Goal: Task Accomplishment & Management: Manage account settings

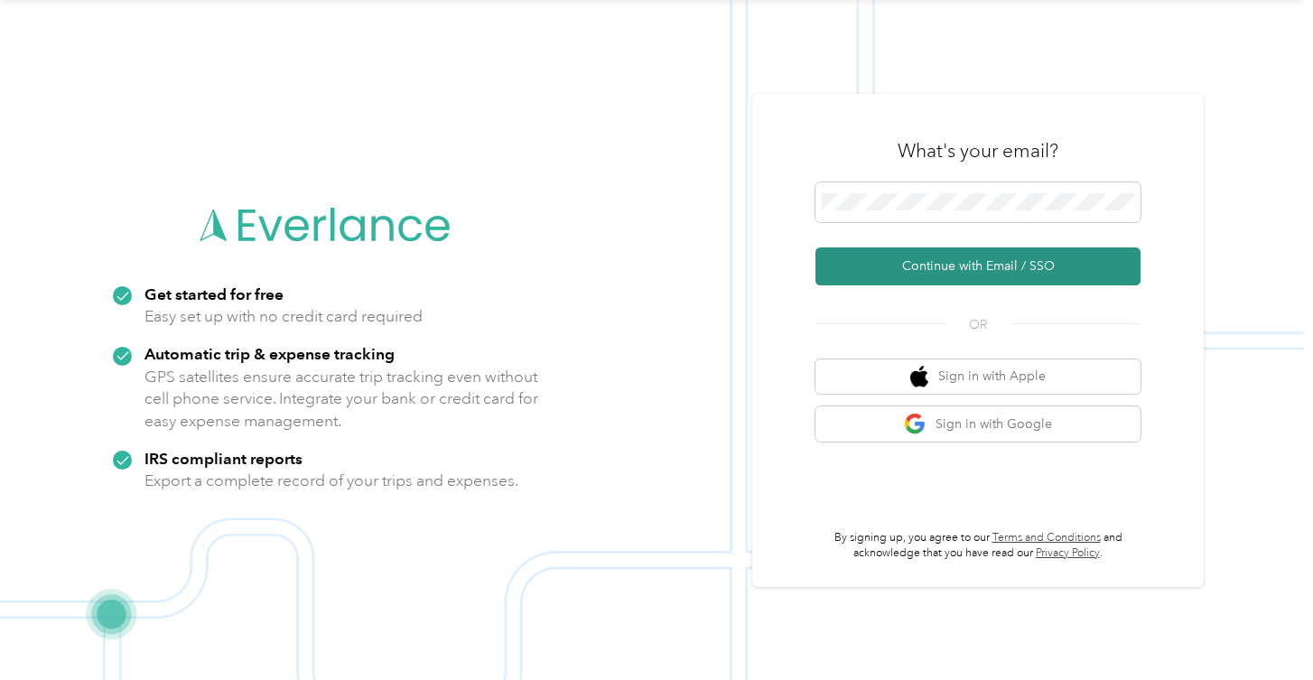
scroll to position [58, 0]
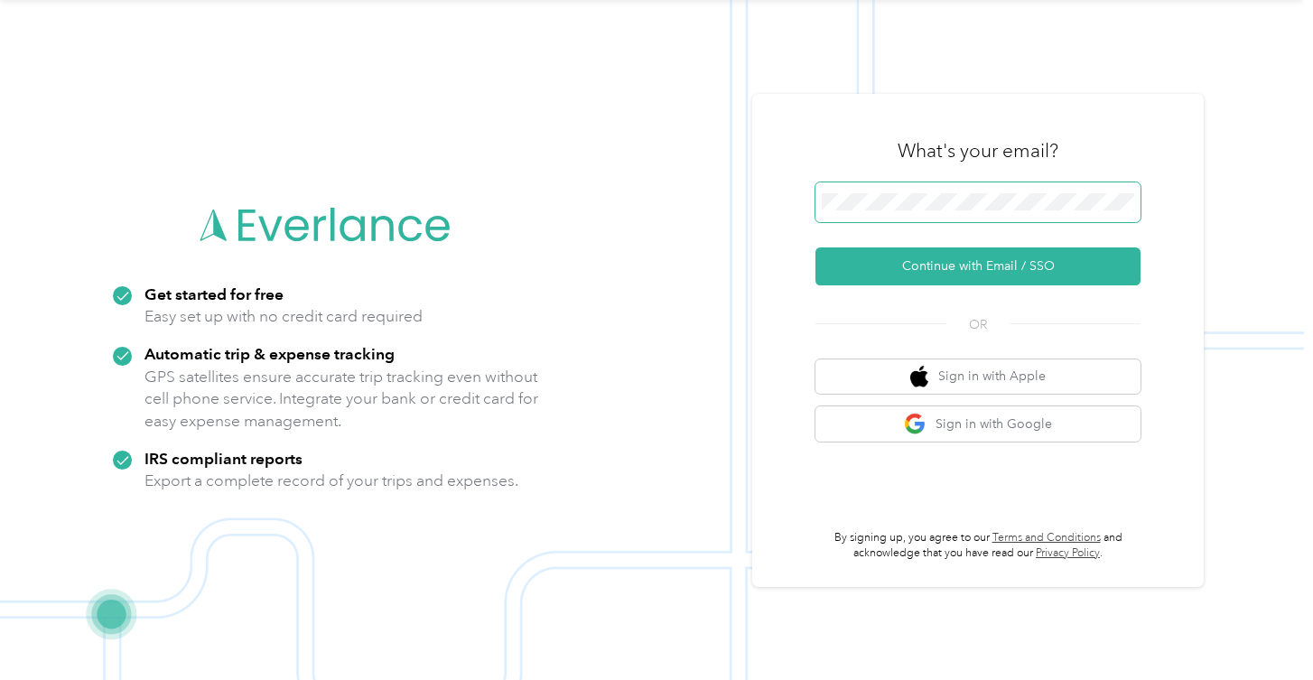
click at [965, 192] on span at bounding box center [977, 202] width 325 height 40
click at [965, 211] on span at bounding box center [977, 202] width 325 height 40
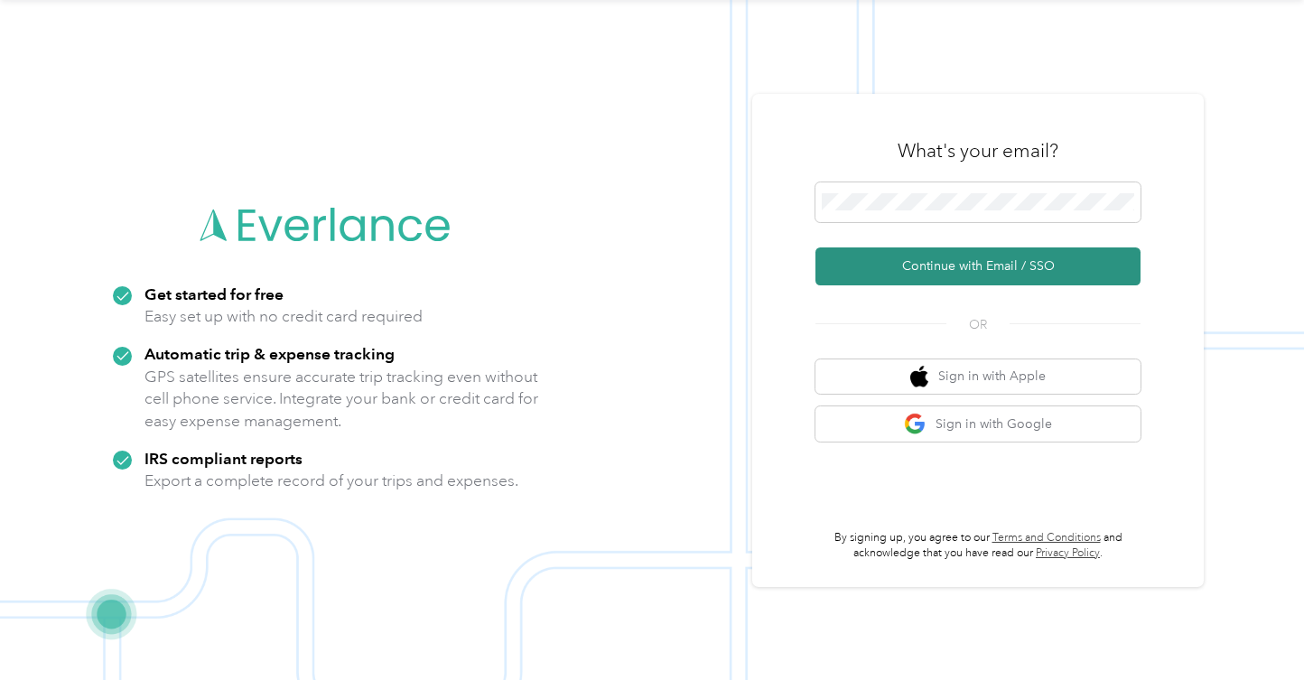
click at [961, 265] on button "Continue with Email / SSO" at bounding box center [977, 266] width 325 height 38
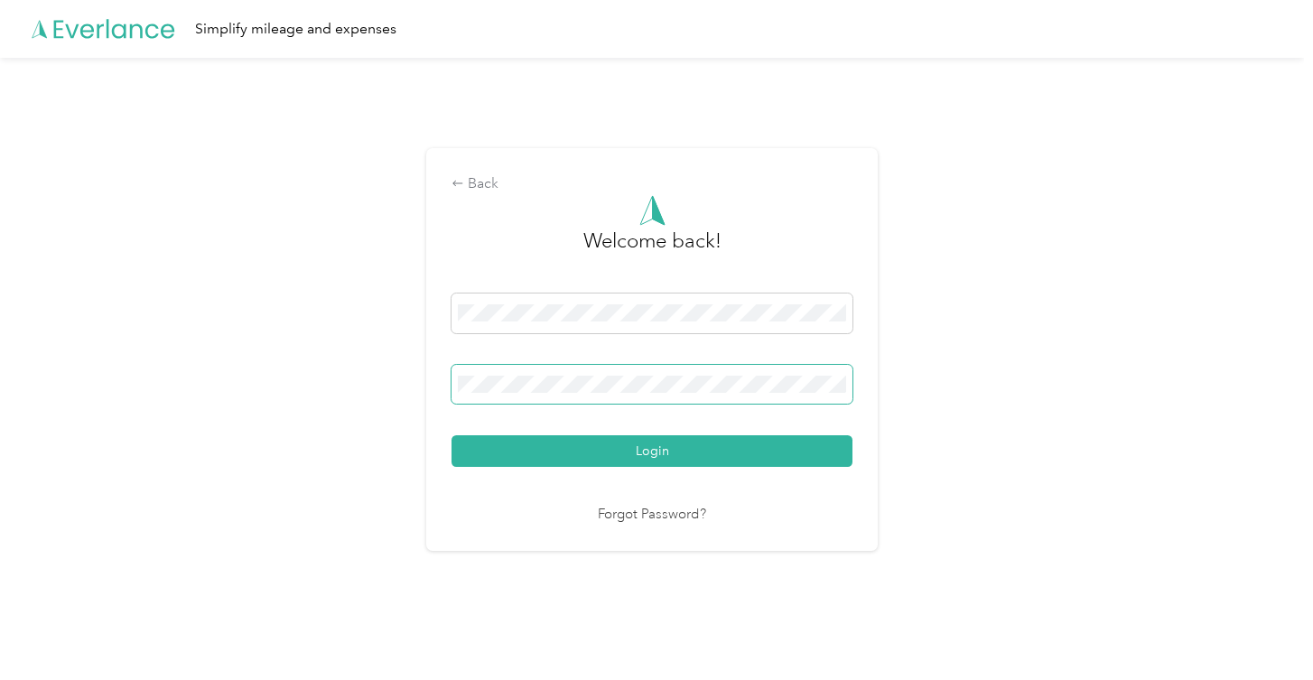
click at [656, 451] on button "Login" at bounding box center [651, 451] width 401 height 32
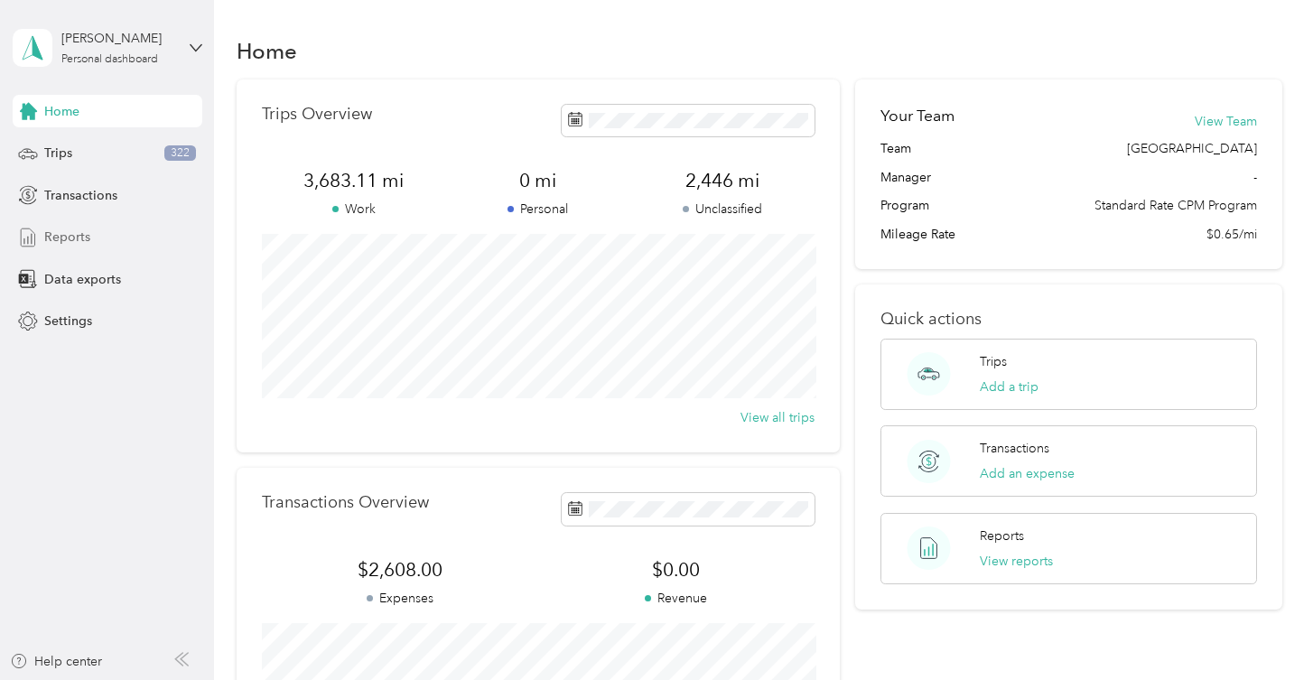
click at [75, 228] on span "Reports" at bounding box center [67, 237] width 46 height 19
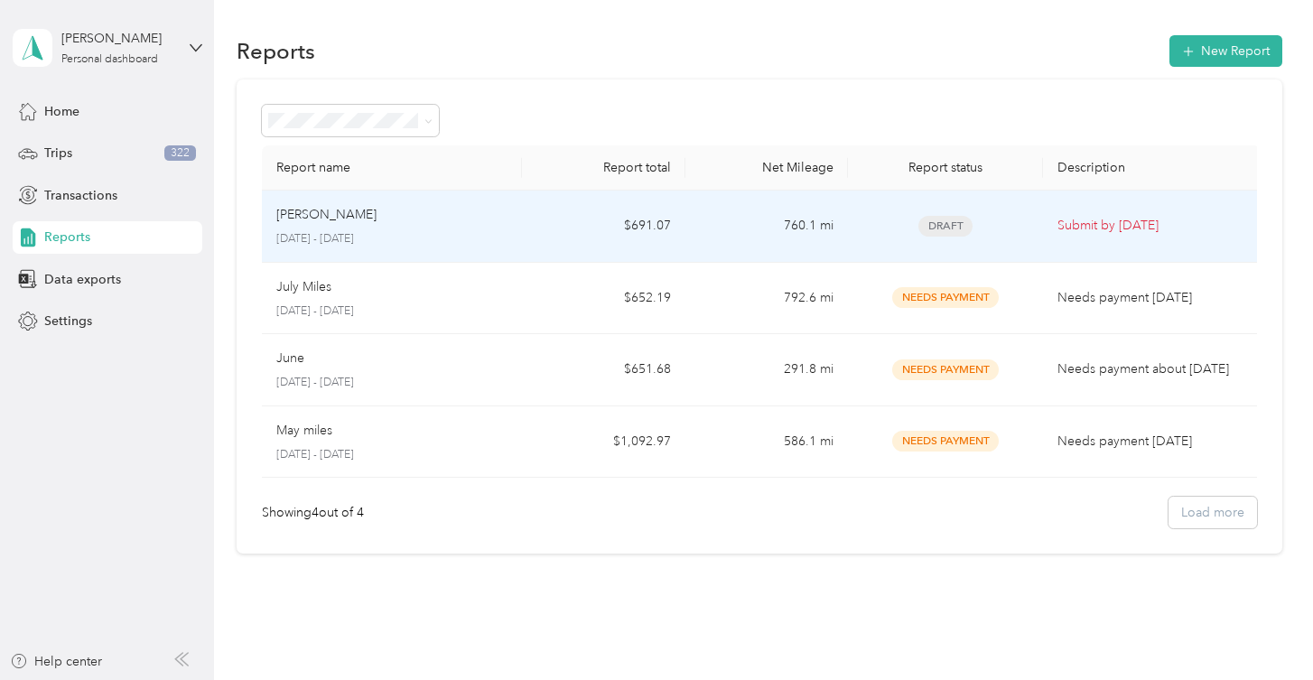
click at [480, 255] on td "[PERSON_NAME] [DATE] - [DATE]" at bounding box center [392, 226] width 261 height 72
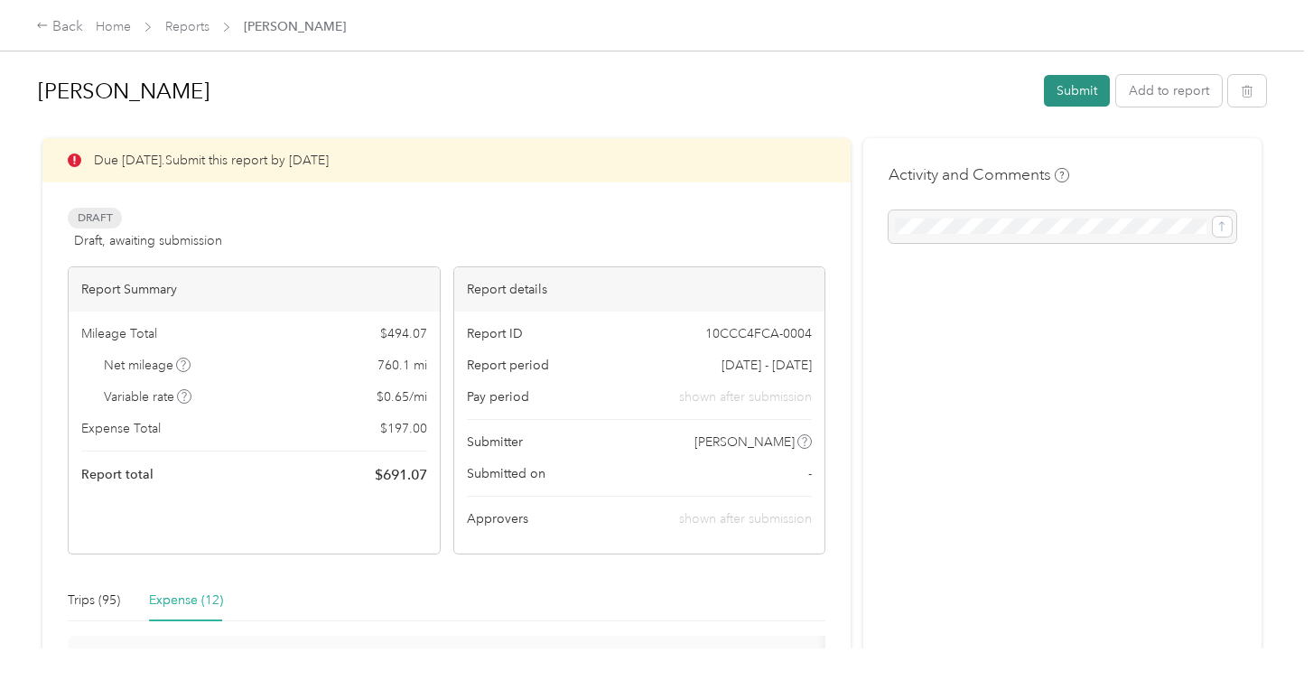
click at [1079, 103] on button "Submit" at bounding box center [1077, 91] width 66 height 32
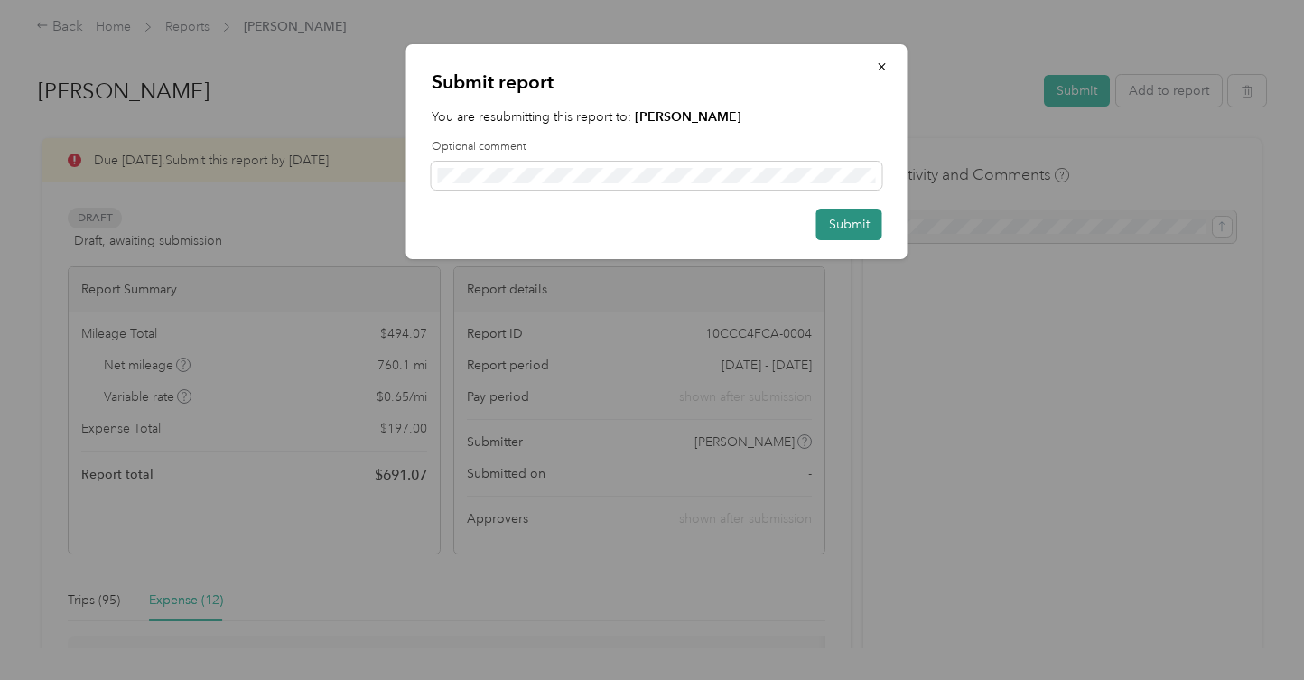
click at [844, 222] on button "Submit" at bounding box center [849, 225] width 66 height 32
